Goal: Task Accomplishment & Management: Manage account settings

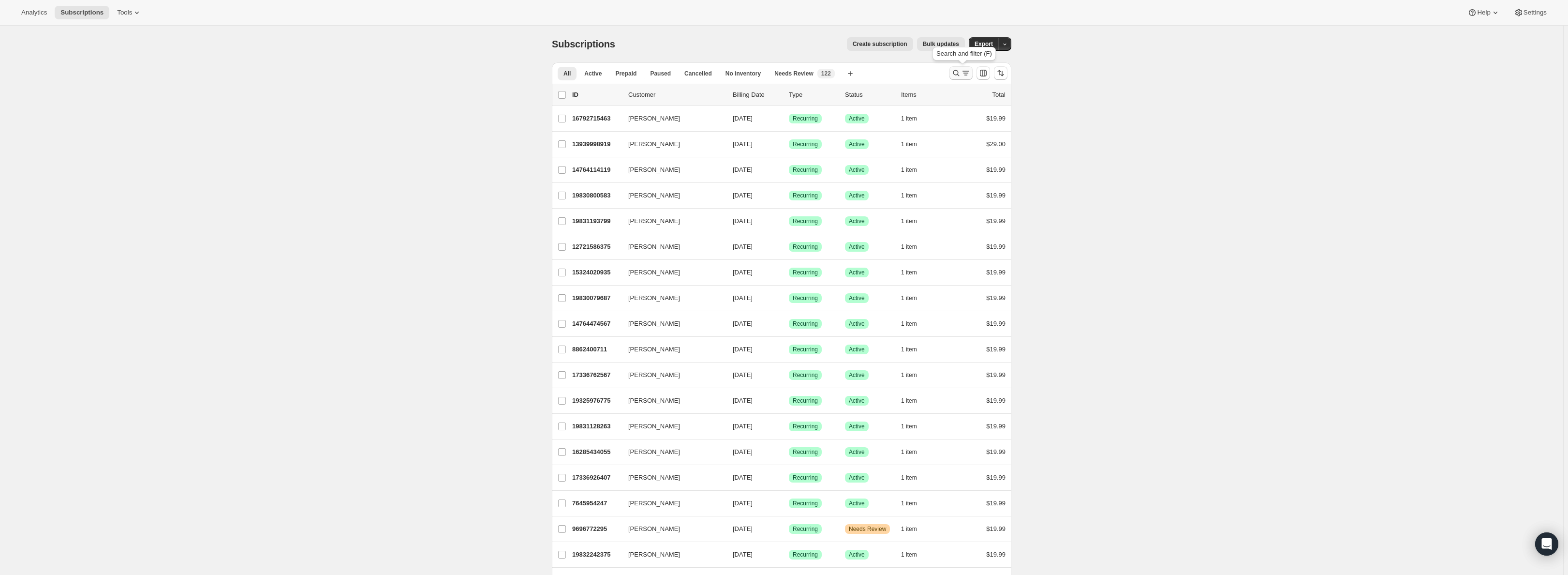
click at [954, 73] on icon "Search and filter results" at bounding box center [956, 73] width 10 height 10
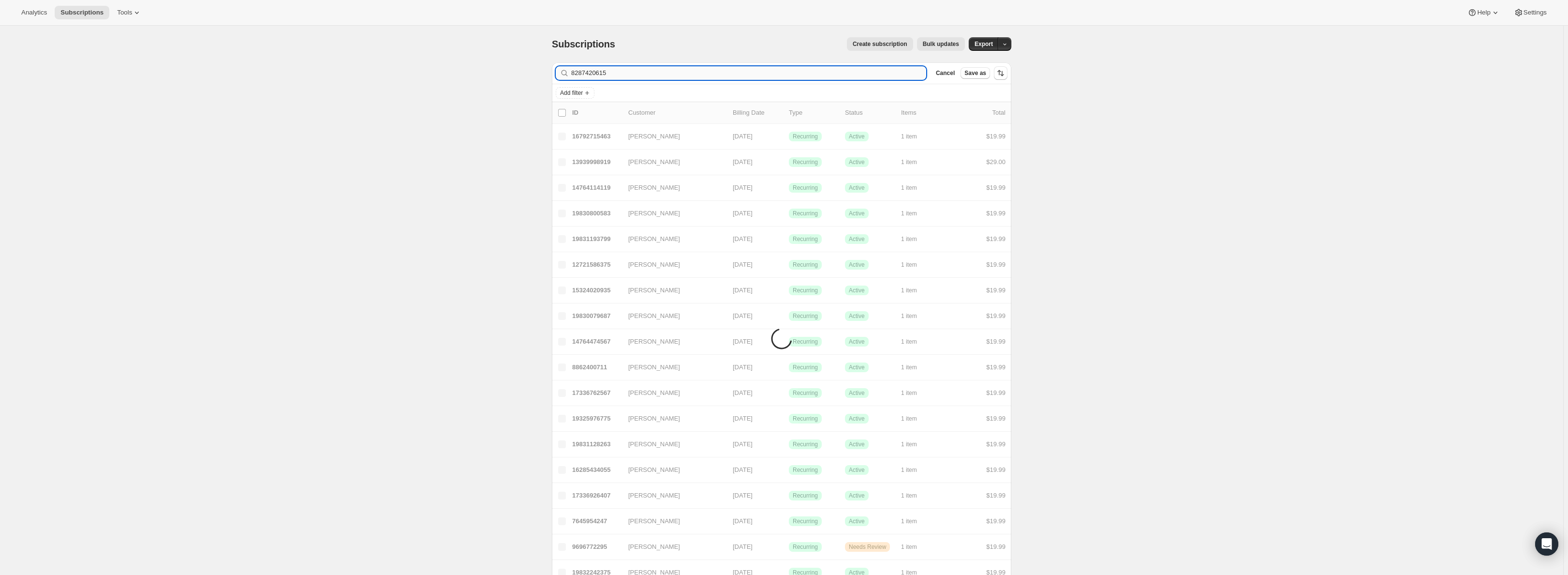
click at [587, 73] on input "8287420615" at bounding box center [748, 73] width 355 height 13
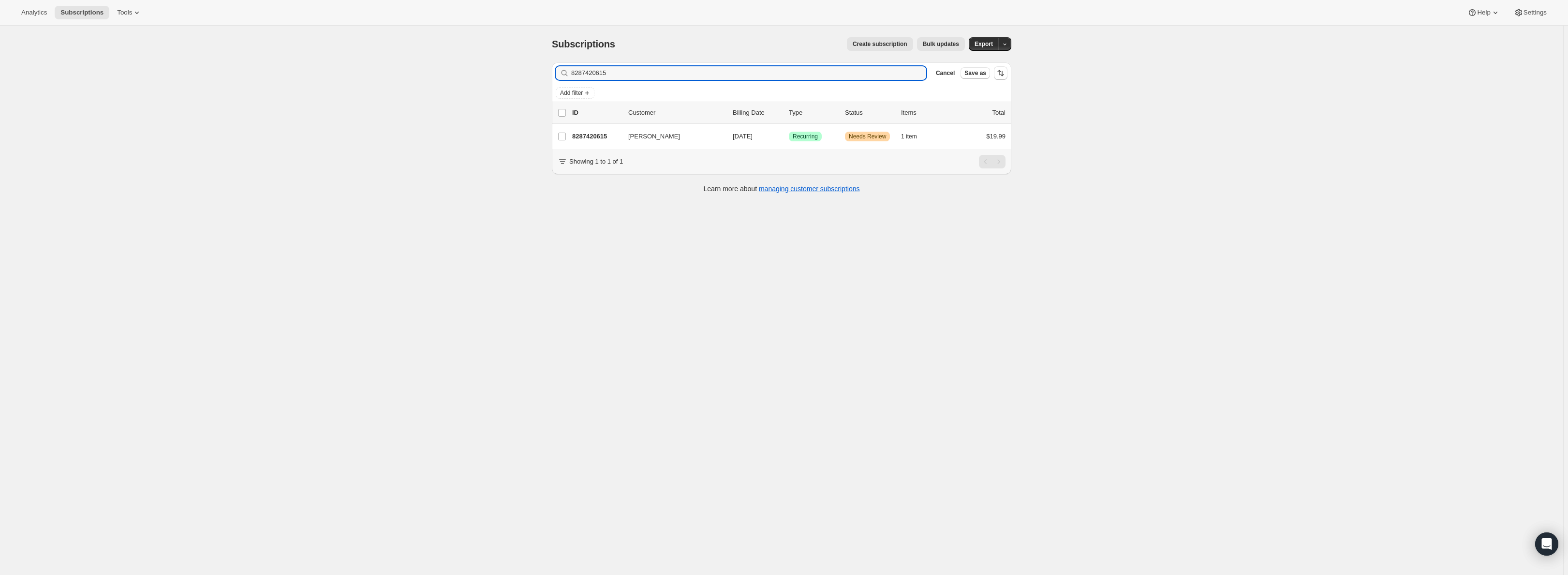
type input "8287420615"
click at [600, 135] on p "8287420615" at bounding box center [596, 136] width 48 height 10
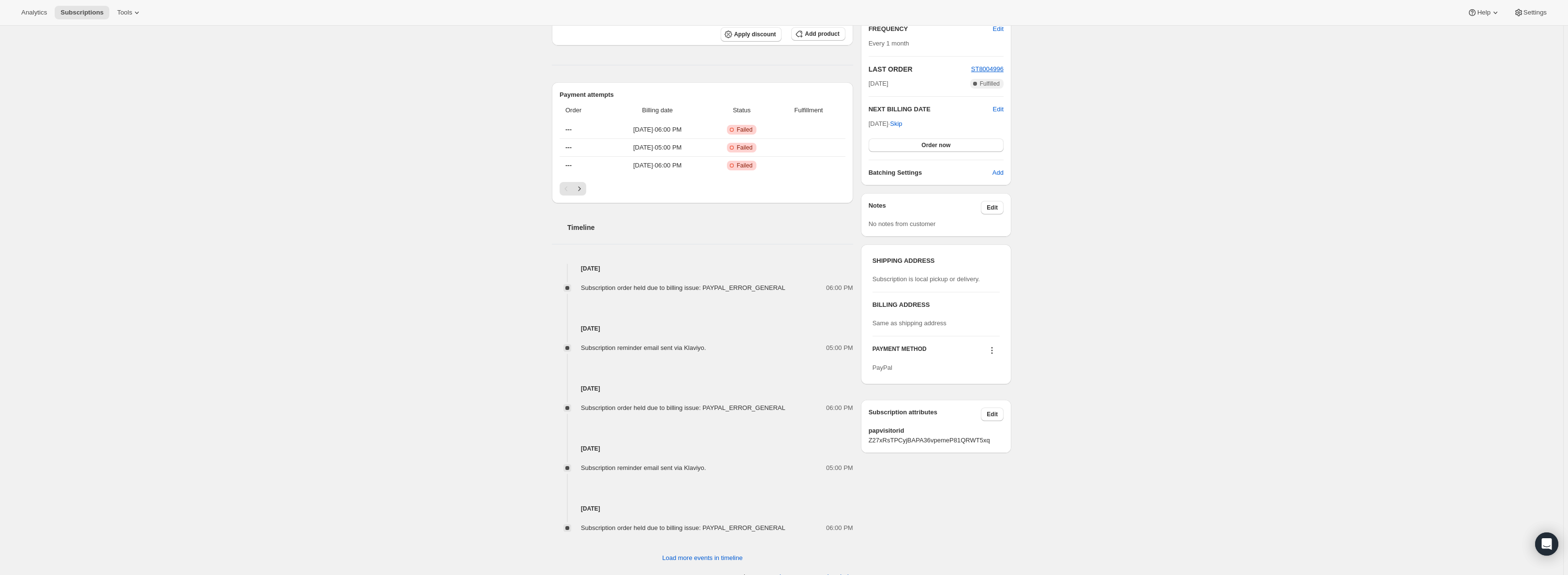
scroll to position [280, 0]
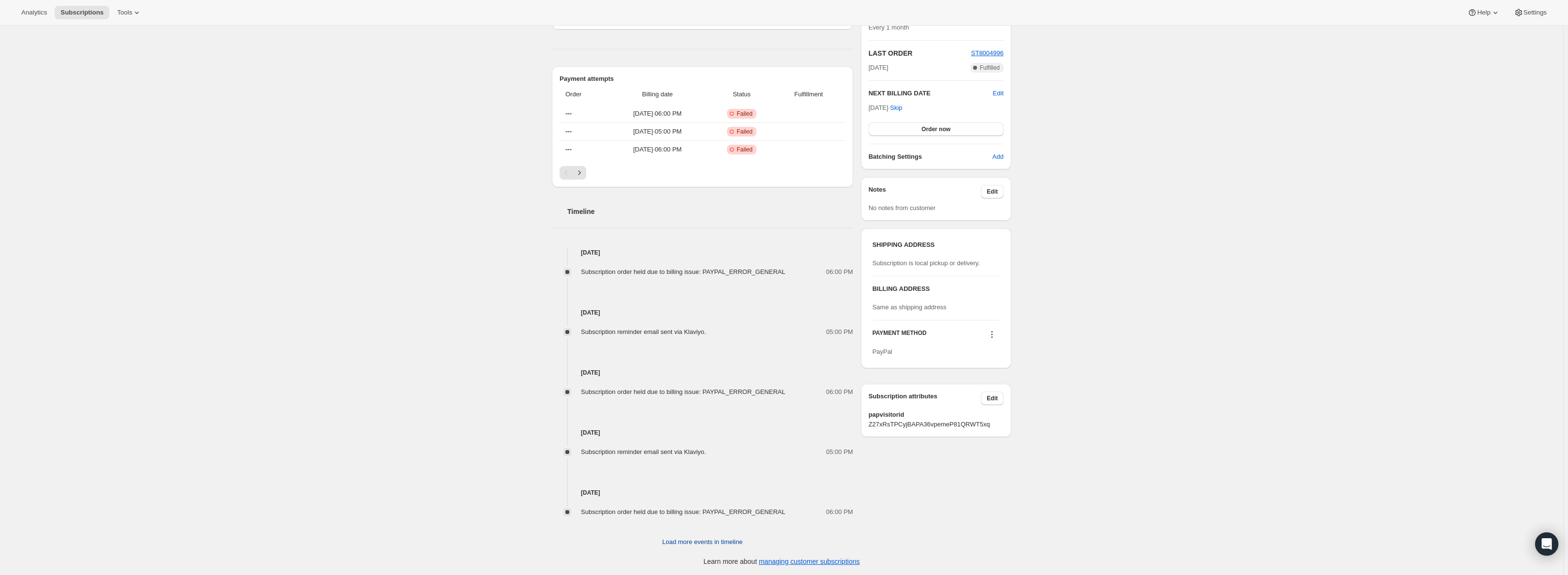
click at [693, 541] on span "Load more events in timeline" at bounding box center [702, 542] width 80 height 10
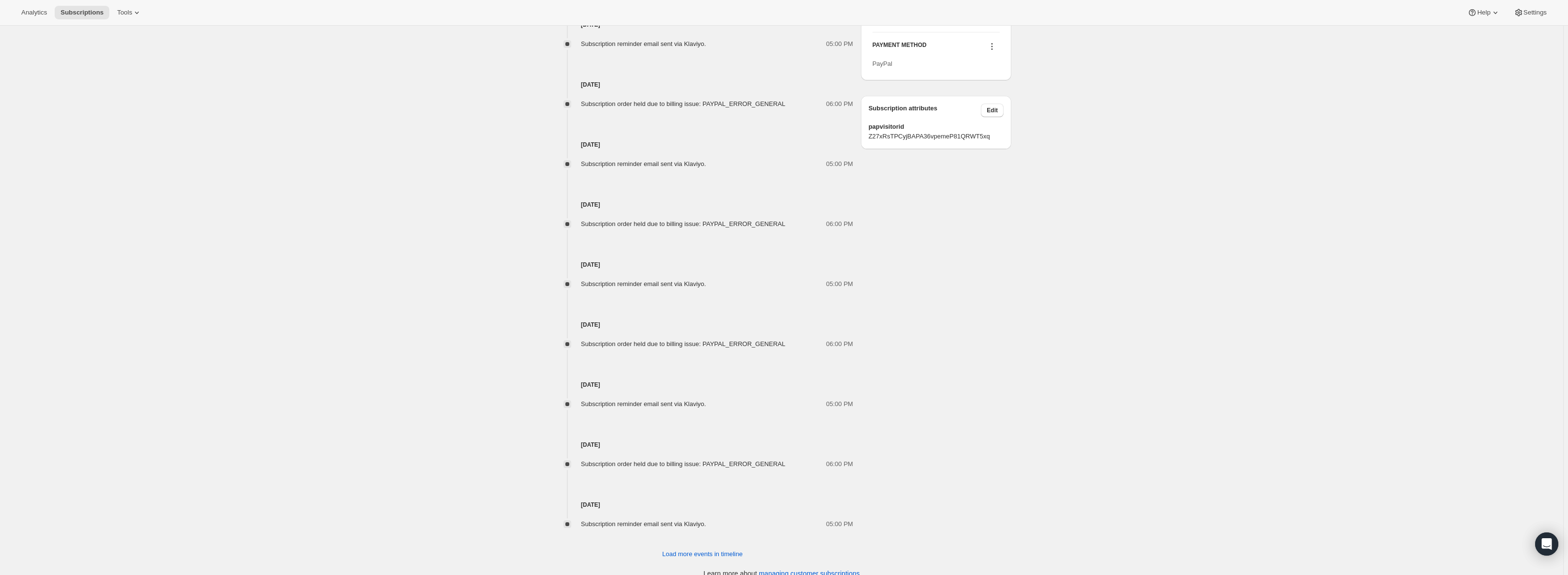
scroll to position [580, 0]
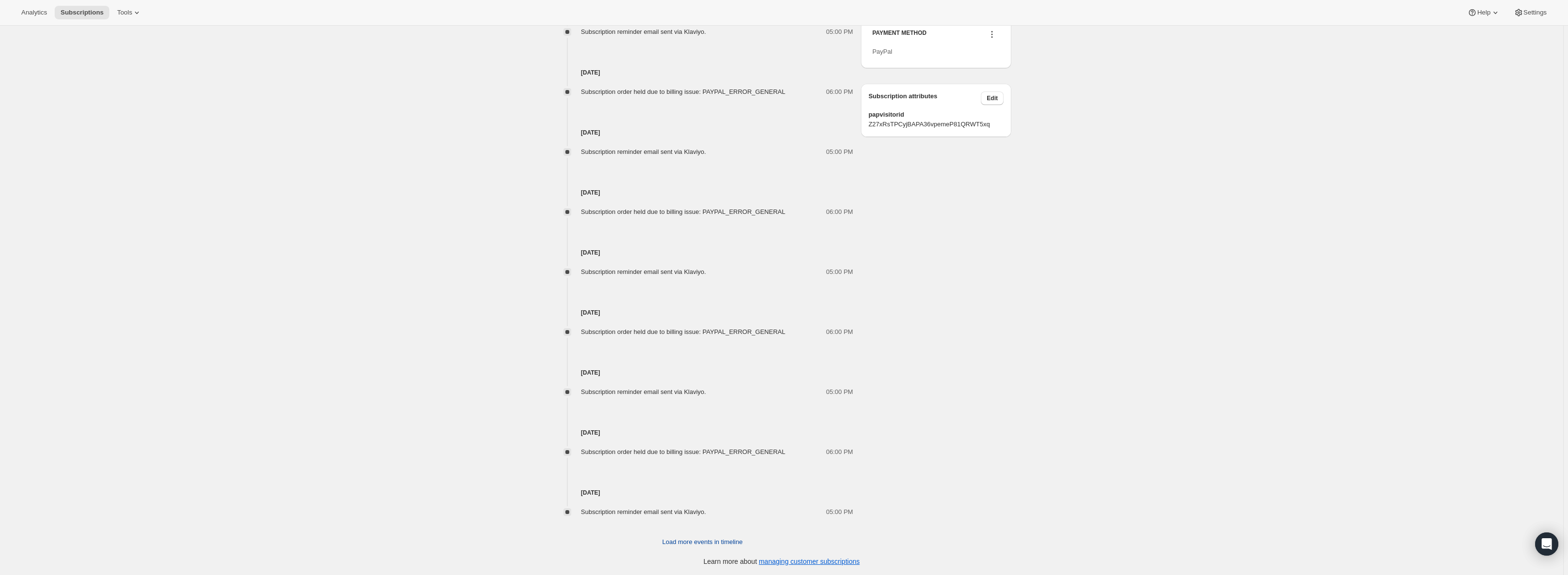
click at [713, 541] on span "Load more events in timeline" at bounding box center [702, 542] width 80 height 10
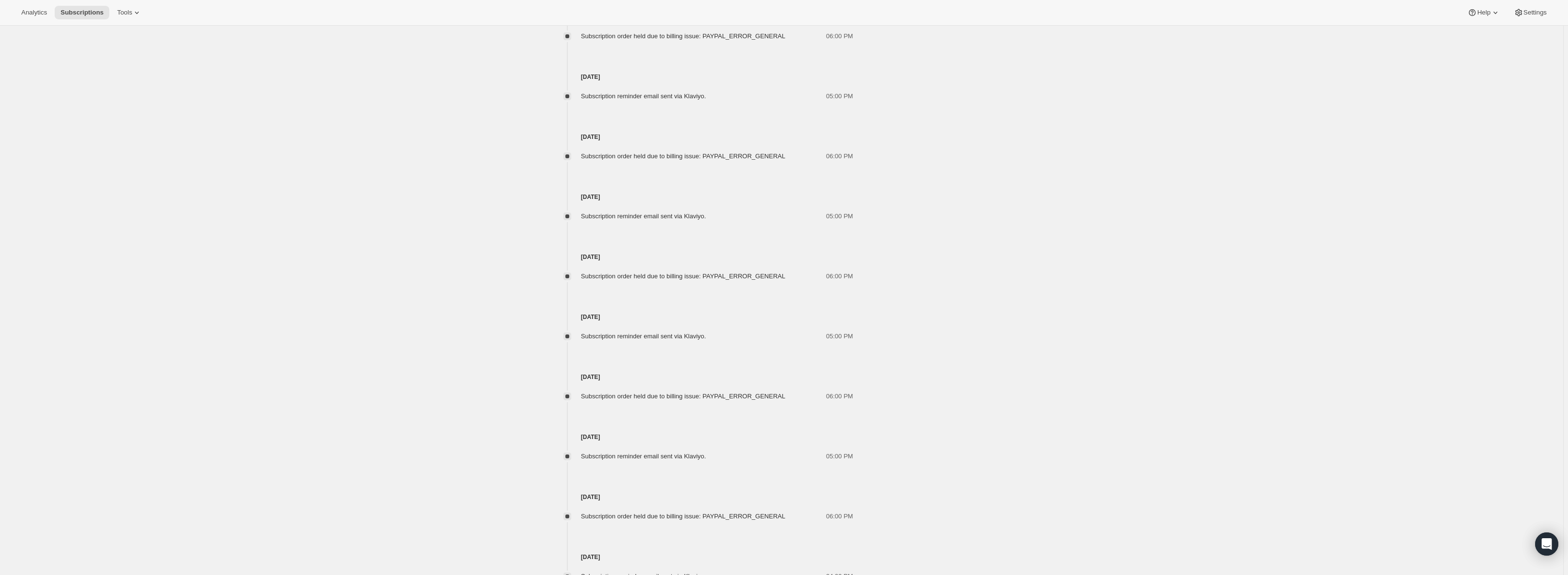
scroll to position [880, 0]
click at [727, 542] on span "Load more events in timeline" at bounding box center [702, 542] width 80 height 10
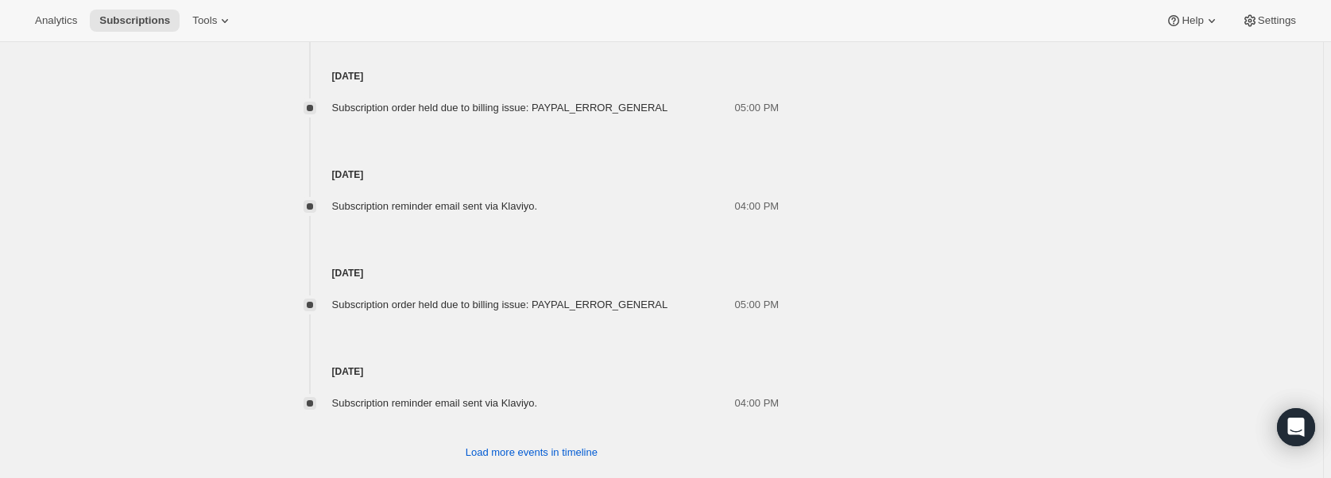
scroll to position [2402, 0]
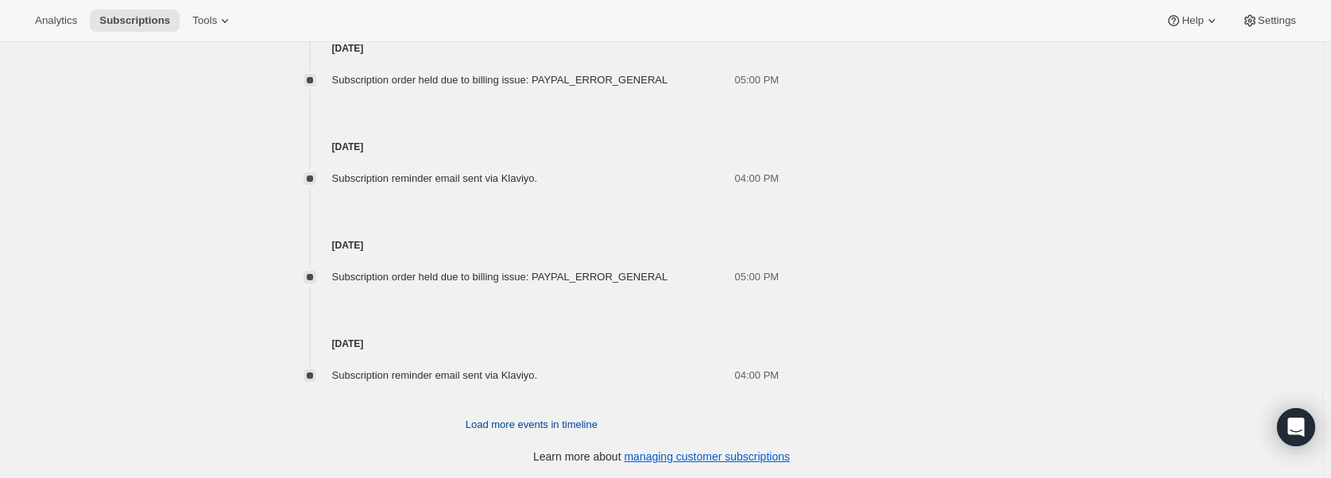
click at [511, 427] on span "Load more events in timeline" at bounding box center [532, 425] width 132 height 16
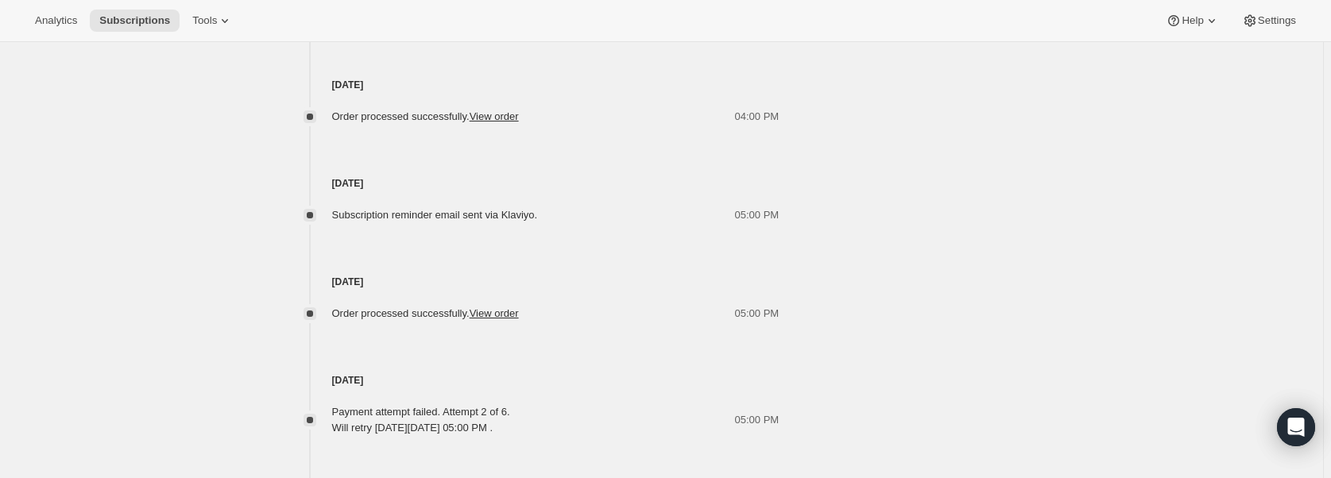
scroll to position [2926, 0]
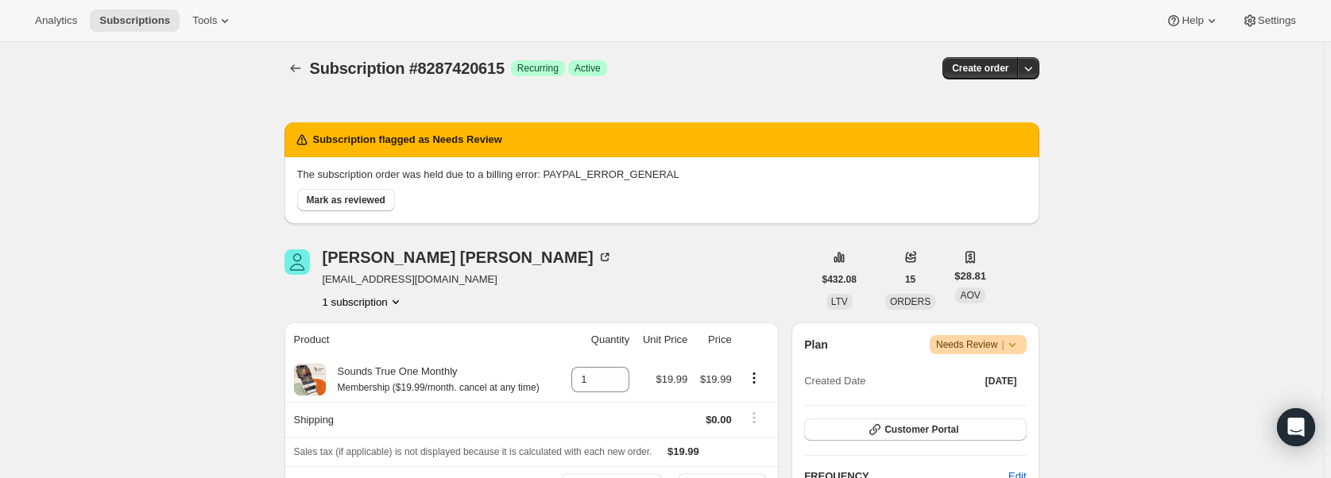
scroll to position [0, 0]
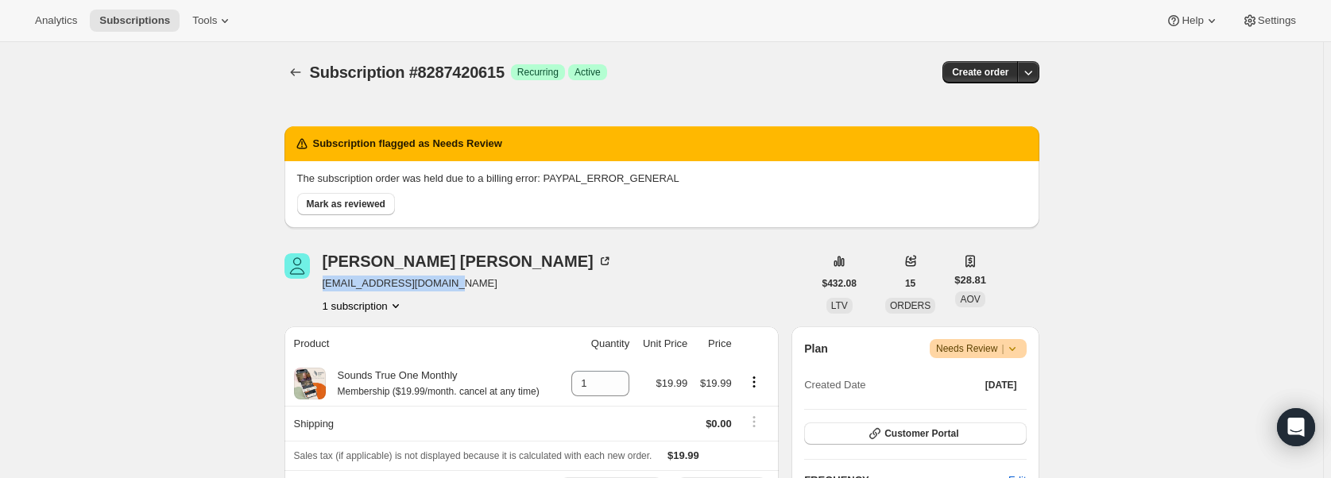
drag, startPoint x: 453, startPoint y: 288, endPoint x: 323, endPoint y: 284, distance: 130.3
click at [323, 284] on div "Rosanna Kazanjian rosannakazanjian@me.com 1 subscription" at bounding box center [548, 283] width 528 height 60
copy span "rosannakazanjian@me.com"
click at [298, 75] on icon "Subscriptions" at bounding box center [296, 72] width 16 height 16
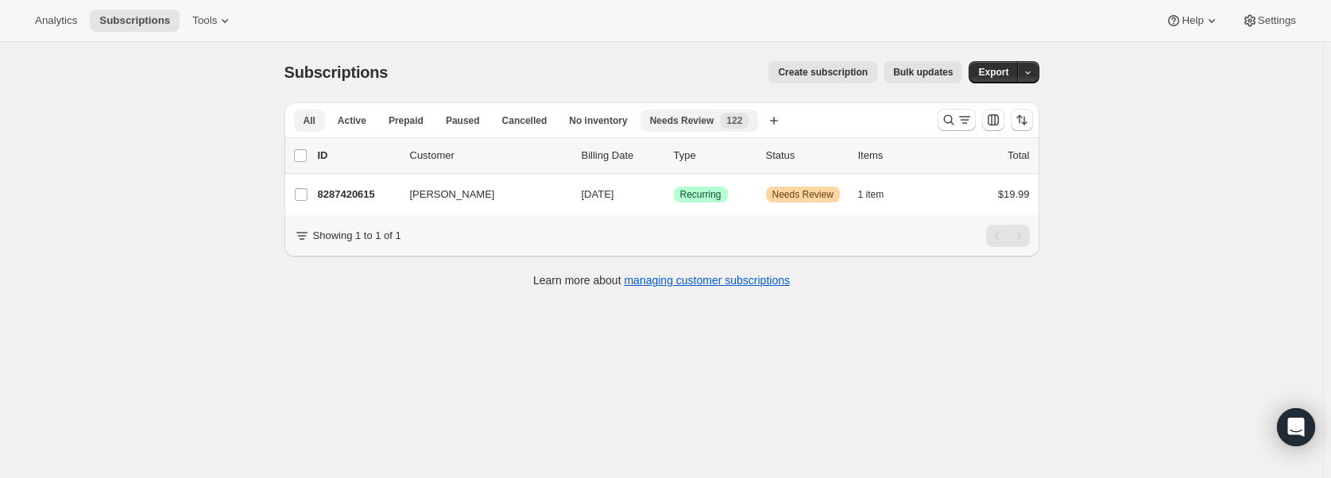
click at [696, 120] on span "Needs Review" at bounding box center [682, 120] width 64 height 13
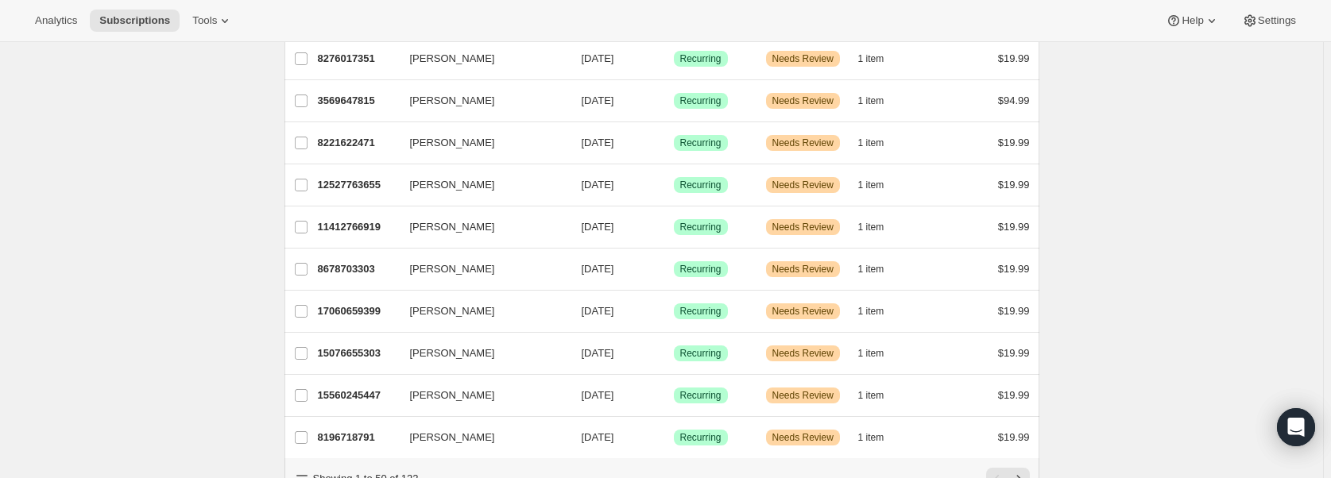
scroll to position [1895, 0]
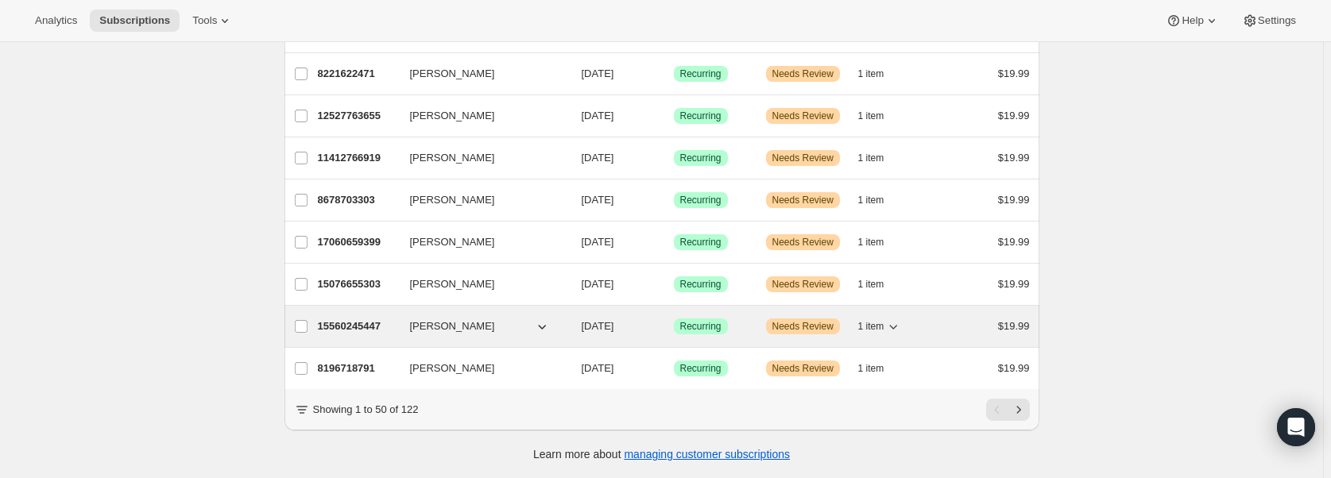
click at [344, 319] on p "15560245447" at bounding box center [357, 327] width 79 height 16
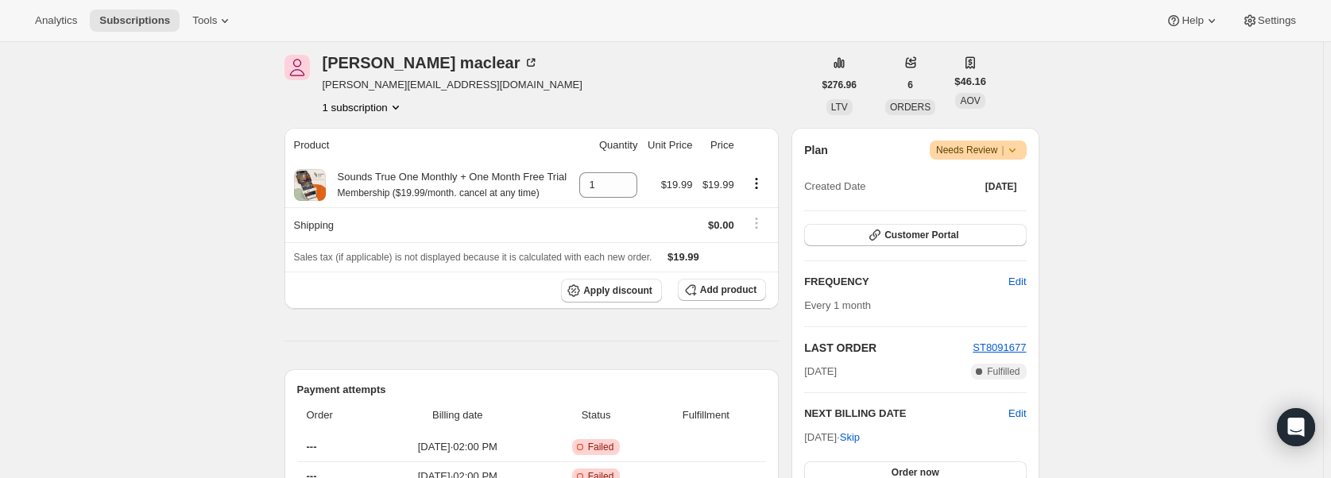
scroll to position [79, 0]
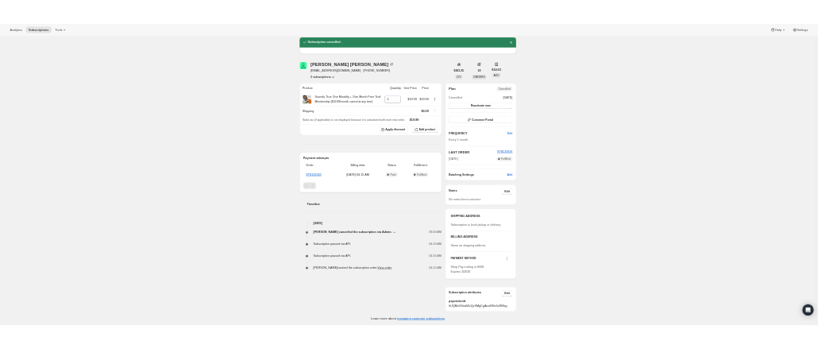
scroll to position [53, 0]
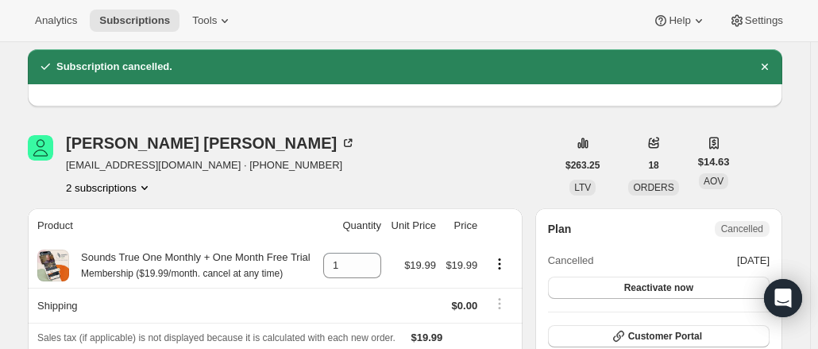
click at [362, 137] on div "[PERSON_NAME] [EMAIL_ADDRESS][DOMAIN_NAME] · [PHONE_NUMBER] 2 subscriptions" at bounding box center [292, 165] width 528 height 60
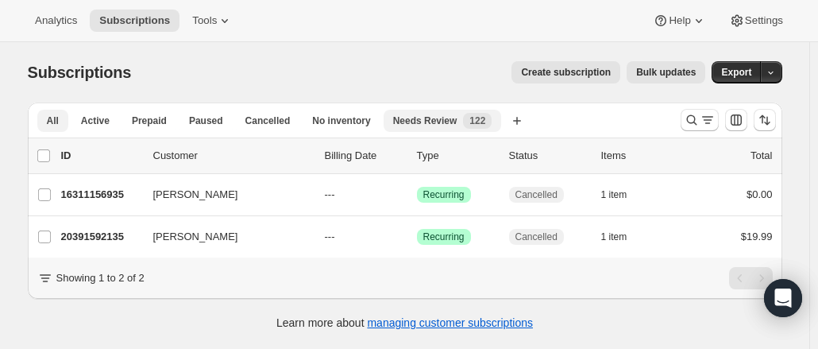
click at [416, 126] on span "Needs Review" at bounding box center [425, 120] width 64 height 13
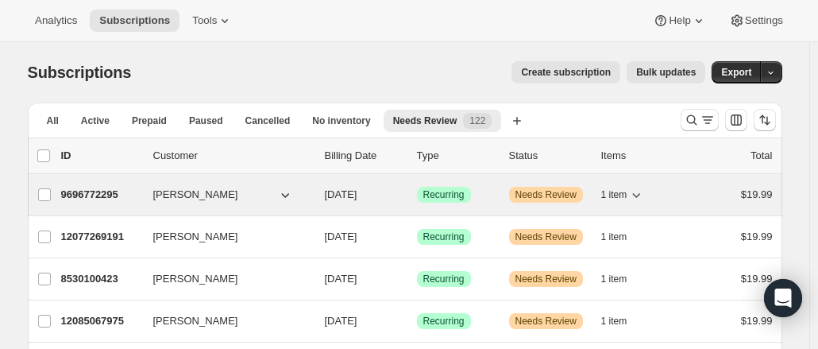
click at [640, 200] on icon "button" at bounding box center [637, 195] width 16 height 16
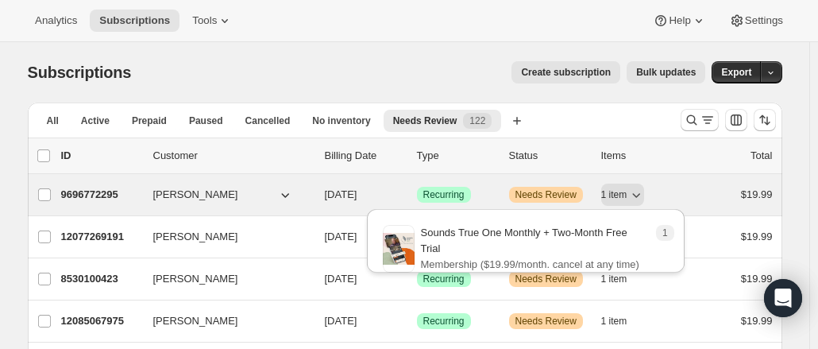
click at [172, 193] on span "Susann R Zimmerman" at bounding box center [195, 195] width 85 height 16
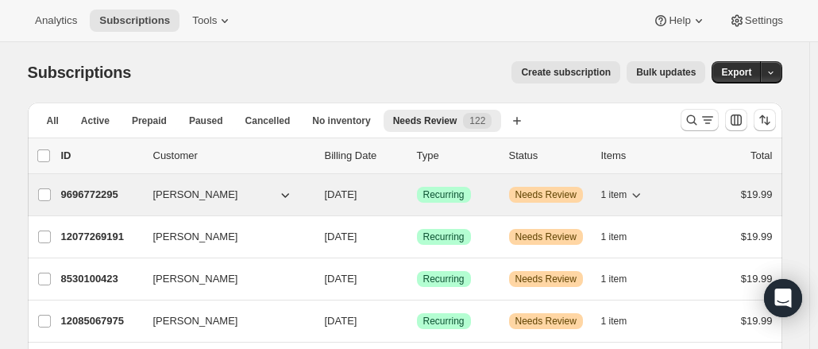
click at [95, 194] on p "9696772295" at bounding box center [100, 195] width 79 height 16
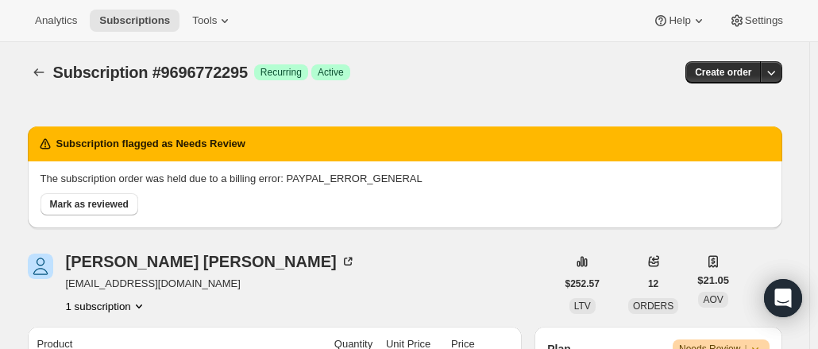
click at [574, 107] on div "Subscription flagged as Needs Review The subscription order was held due to a b…" at bounding box center [405, 171] width 755 height 138
click at [32, 74] on button "Subscriptions" at bounding box center [39, 72] width 22 height 22
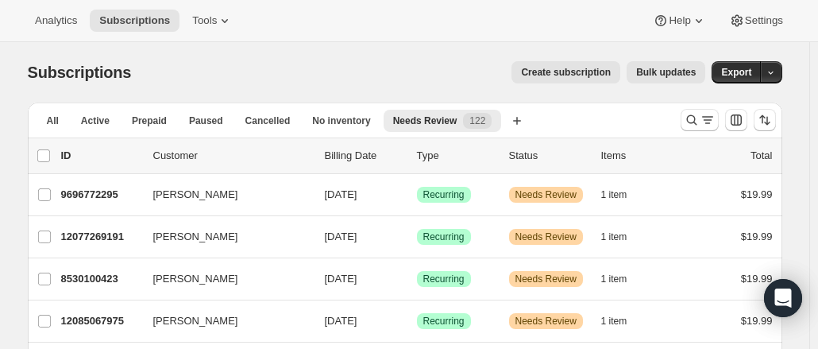
click at [72, 156] on p "ID" at bounding box center [100, 156] width 79 height 16
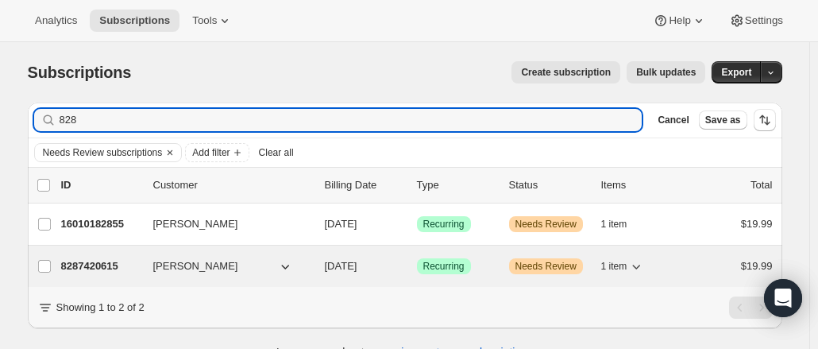
type input "828"
click at [91, 263] on p "8287420615" at bounding box center [100, 266] width 79 height 16
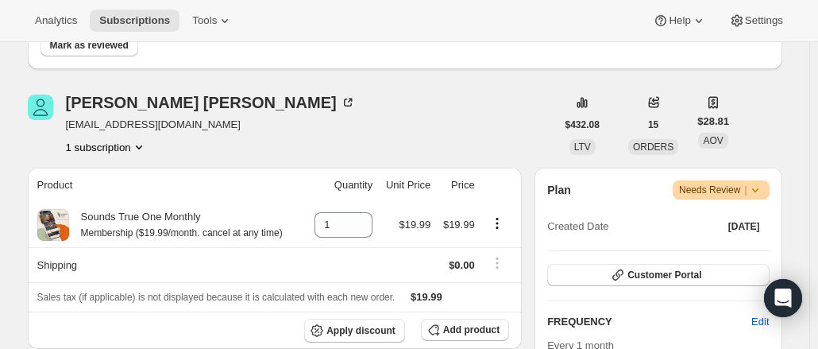
scroll to position [238, 0]
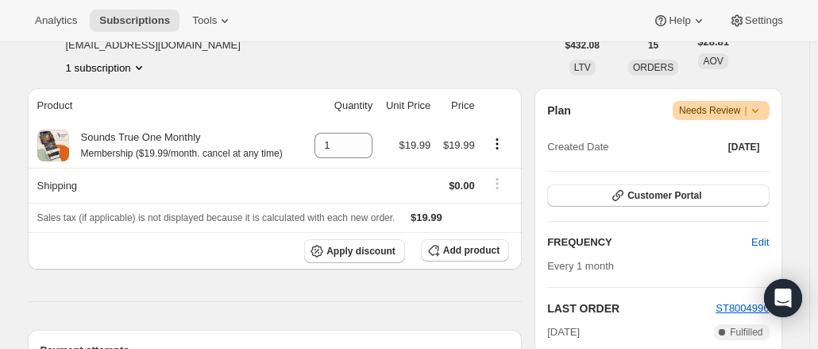
click at [764, 112] on icon at bounding box center [756, 110] width 16 height 16
click at [778, 59] on div "Rosanna Kazanjian rosannakazanjian@me.com 1 subscription $432.08 LTV 15 ORDERS …" at bounding box center [405, 45] width 755 height 60
click at [759, 108] on icon at bounding box center [756, 110] width 16 height 16
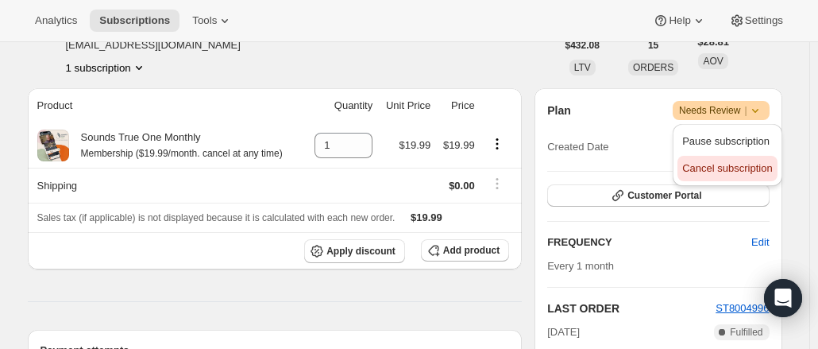
click at [747, 174] on span "Cancel subscription" at bounding box center [728, 168] width 90 height 12
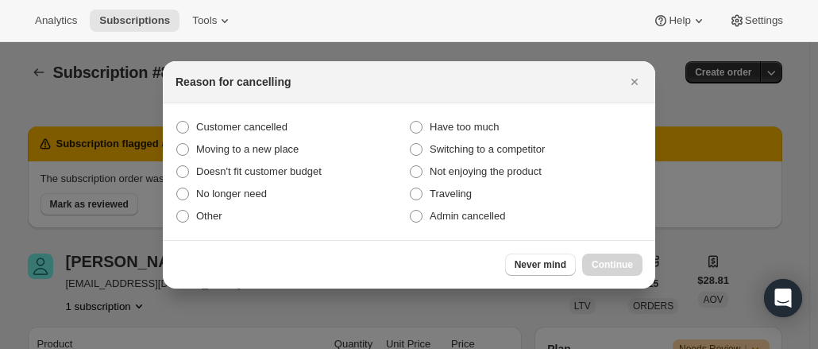
scroll to position [0, 0]
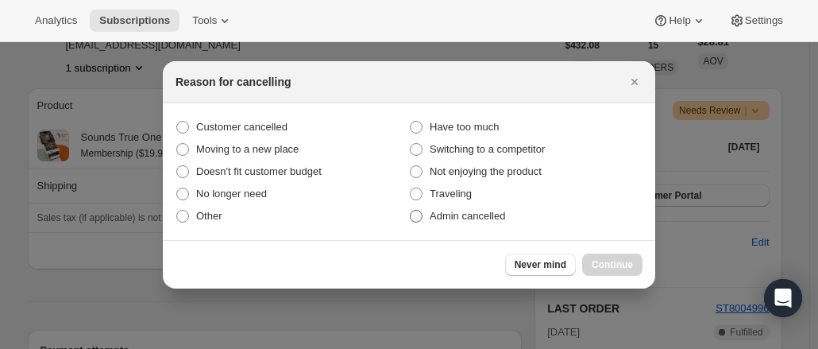
click at [439, 218] on span "Admin cancelled" at bounding box center [467, 216] width 75 height 12
click at [411, 211] on input "Admin cancelled" at bounding box center [410, 210] width 1 height 1
radio input "true"
click at [601, 265] on span "Continue" at bounding box center [612, 264] width 41 height 13
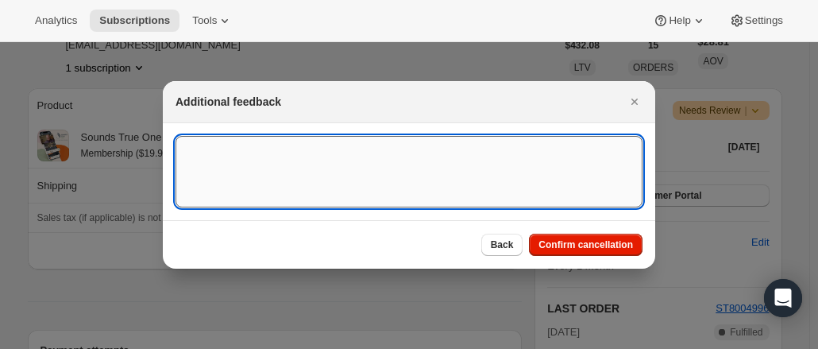
click at [207, 173] on textarea ":roo:" at bounding box center [409, 172] width 467 height 72
type textarea "PayPal Error"
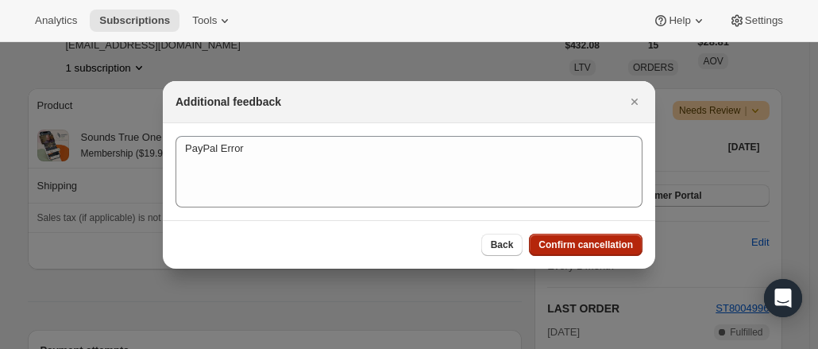
click at [587, 249] on span "Confirm cancellation" at bounding box center [586, 244] width 95 height 13
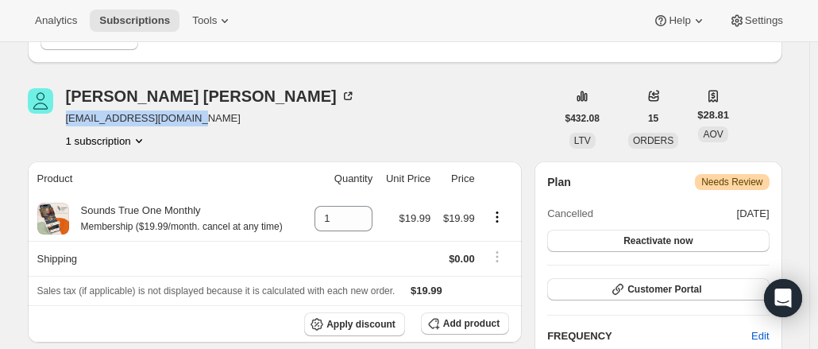
drag, startPoint x: 199, startPoint y: 120, endPoint x: 69, endPoint y: 123, distance: 129.6
click at [69, 123] on span "rosannakazanjian@me.com" at bounding box center [211, 118] width 290 height 16
copy span "rosannakazanjian@me.com"
